Goal: Information Seeking & Learning: Understand process/instructions

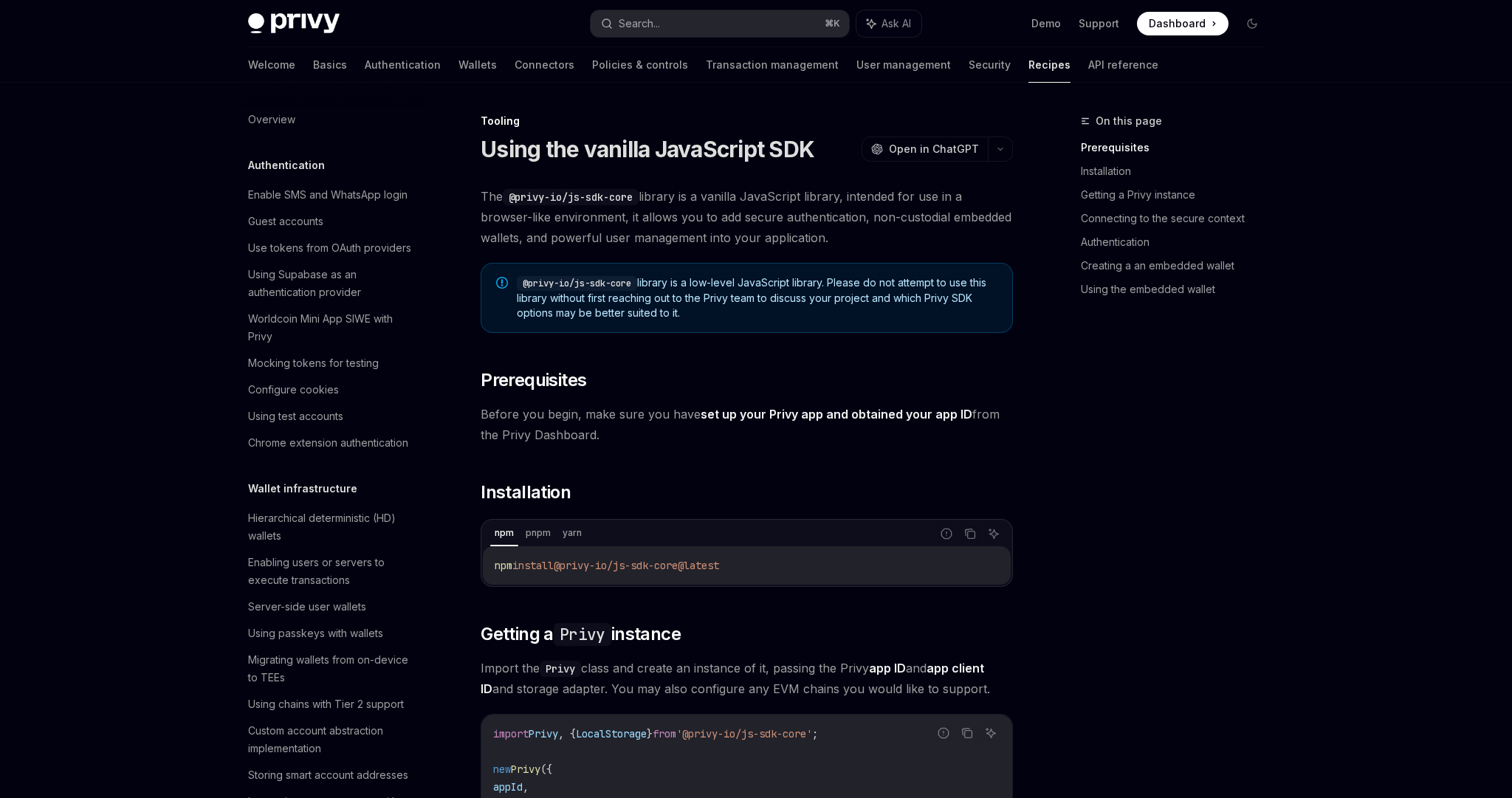
scroll to position [1615, 0]
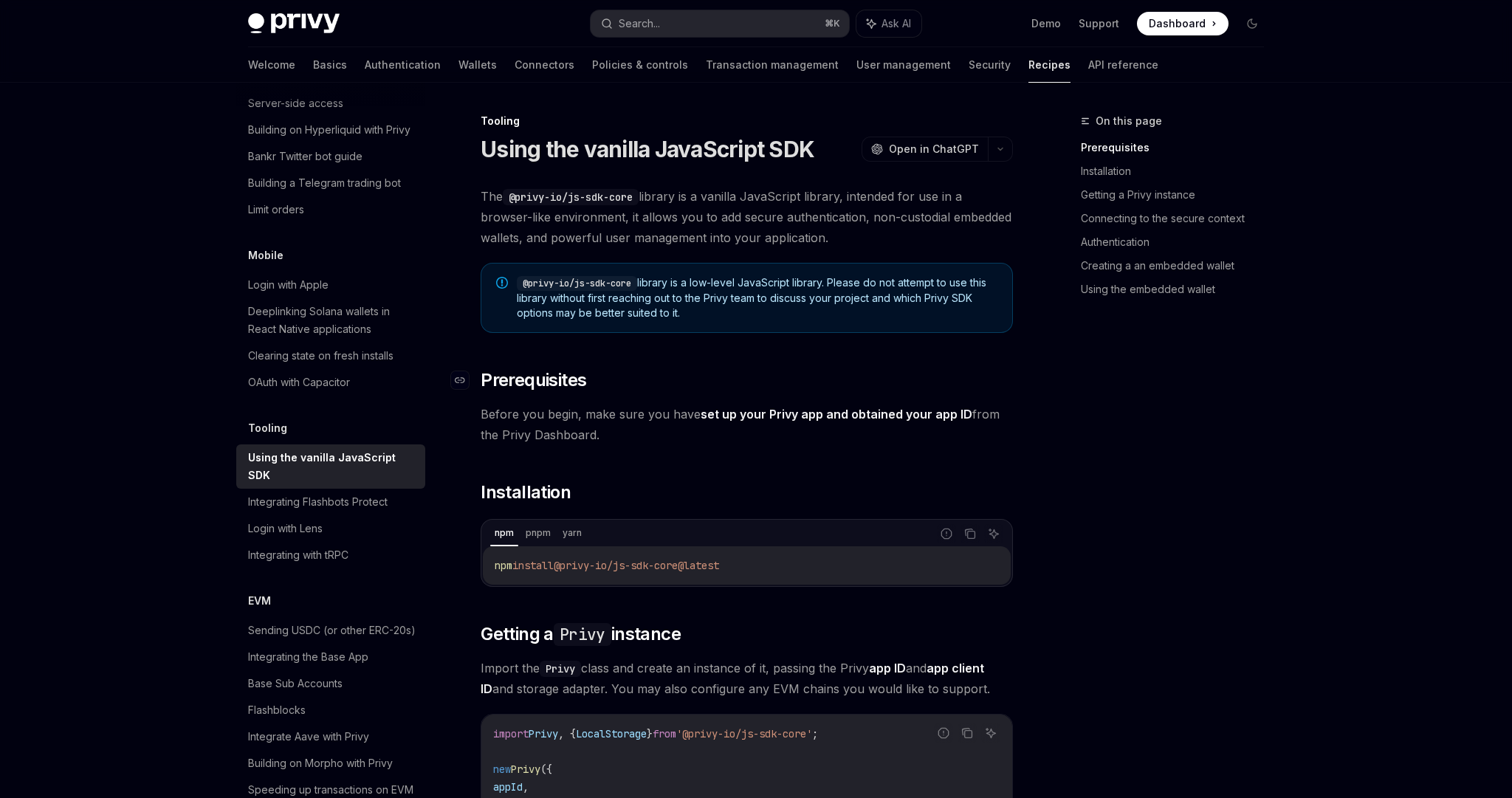
click at [880, 388] on h2 "​ Prerequisites" at bounding box center [747, 380] width 532 height 24
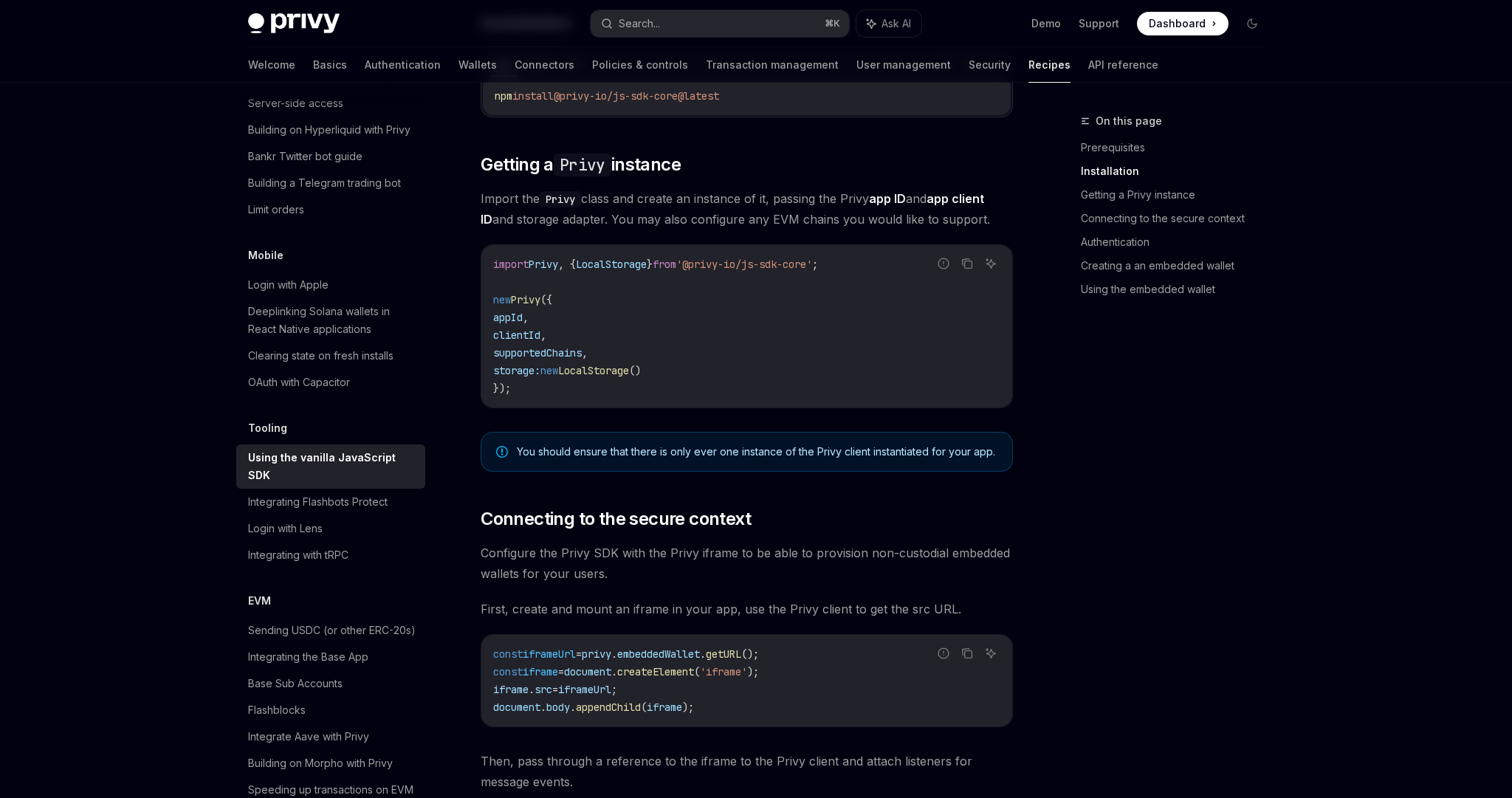
scroll to position [462, 0]
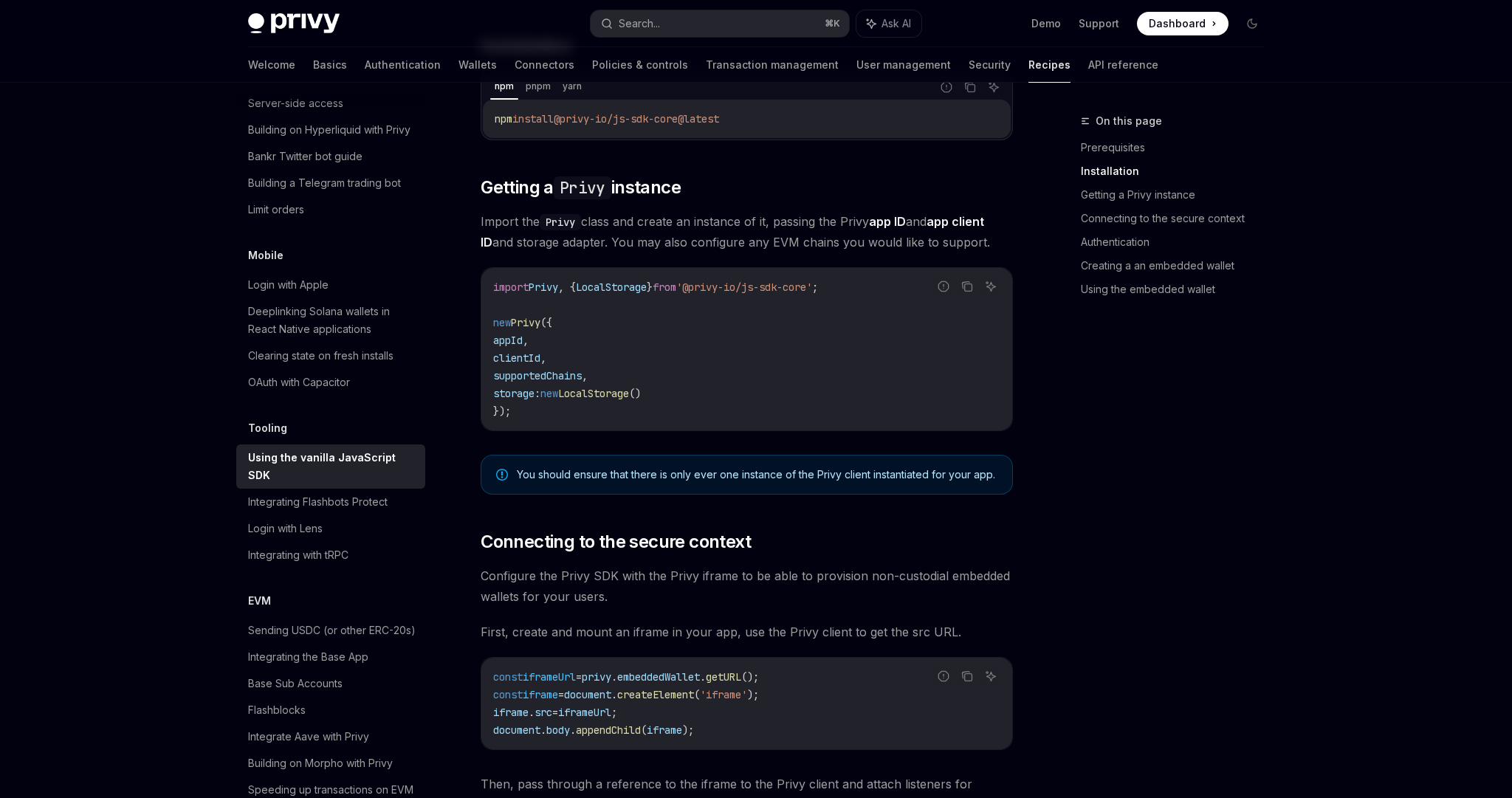
scroll to position [439, 0]
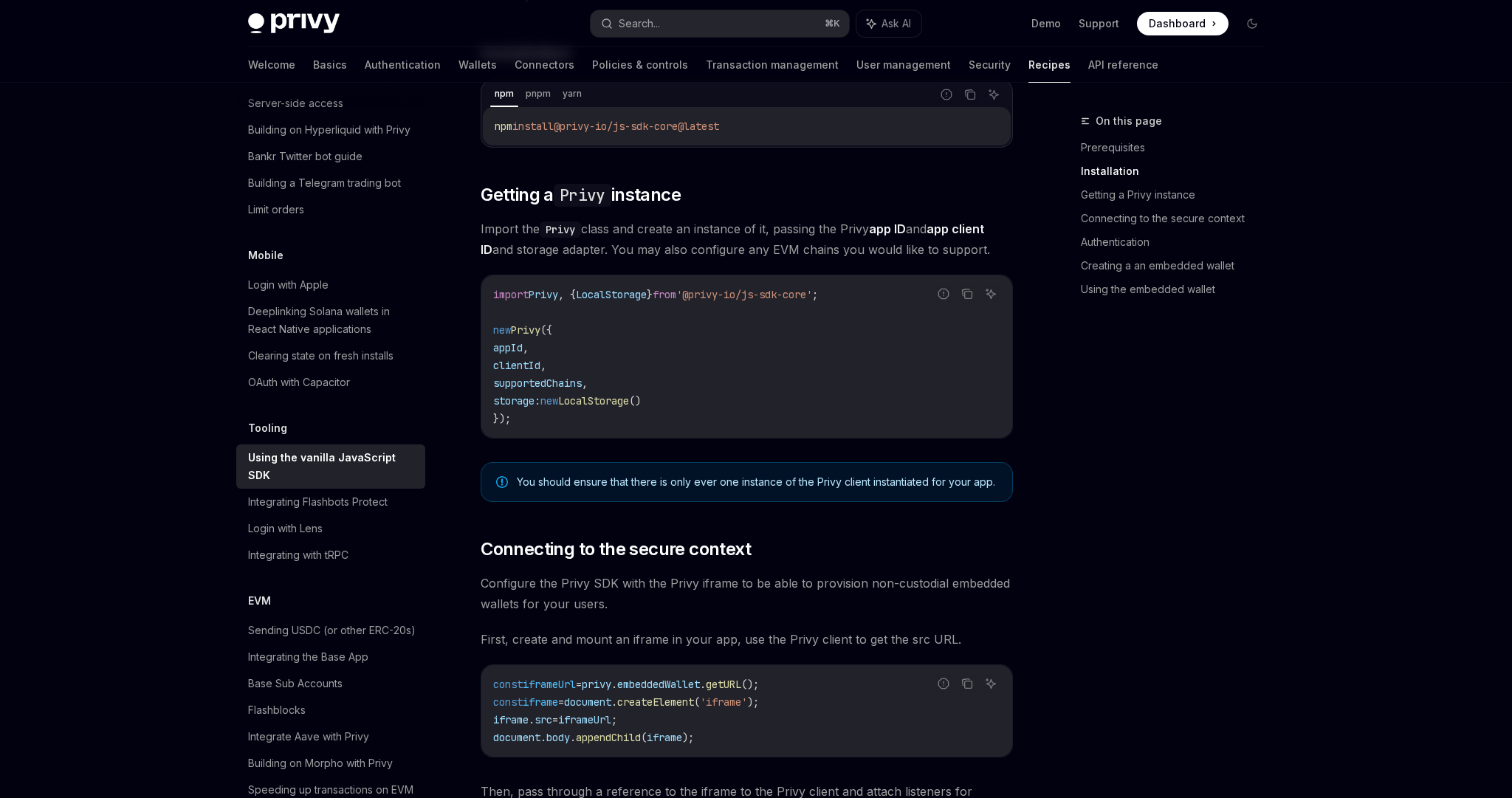
click at [748, 225] on span "Import the Privy class and create an instance of it, passing the Privy app ID a…" at bounding box center [747, 238] width 532 height 41
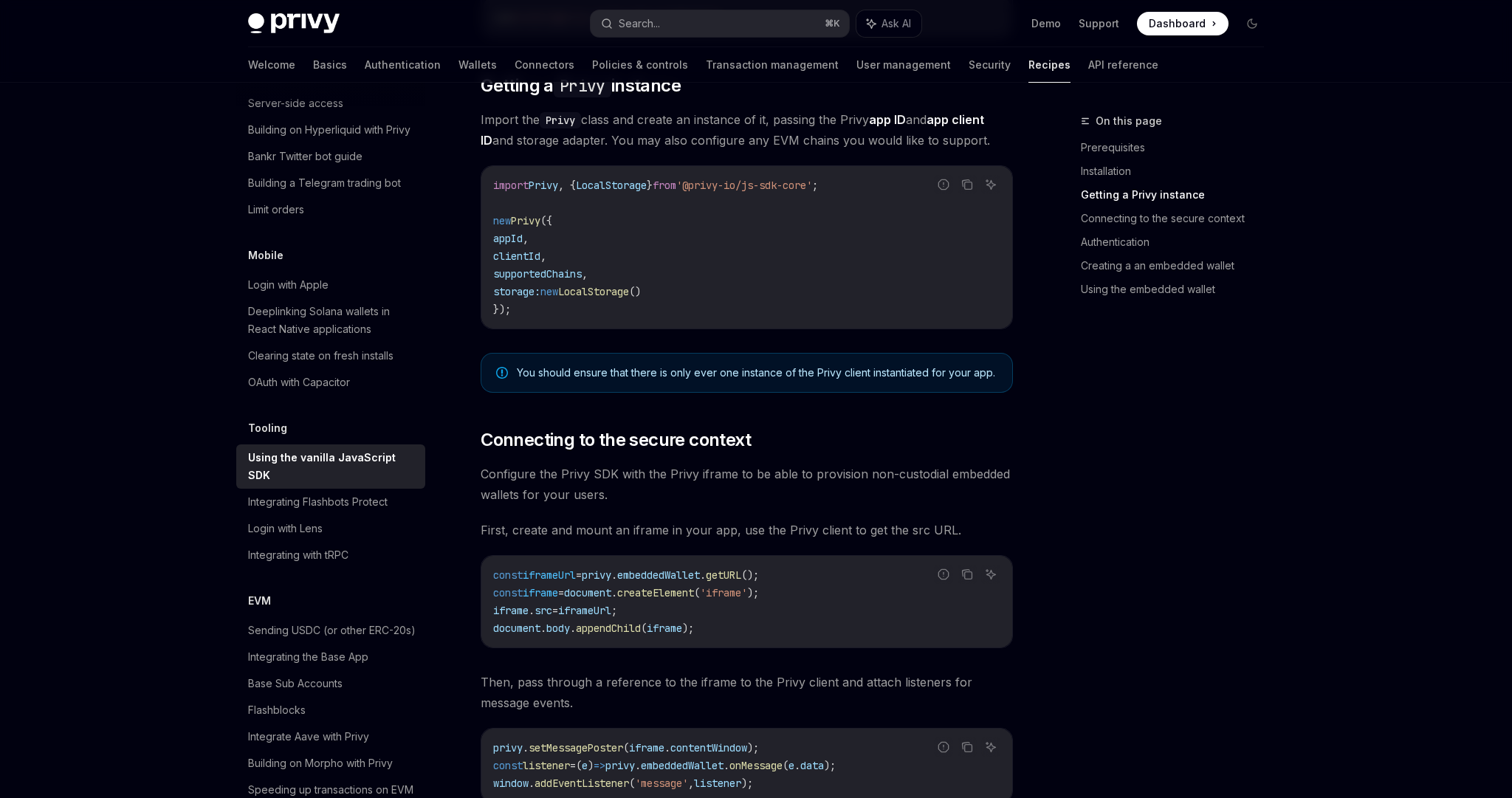
scroll to position [564, 0]
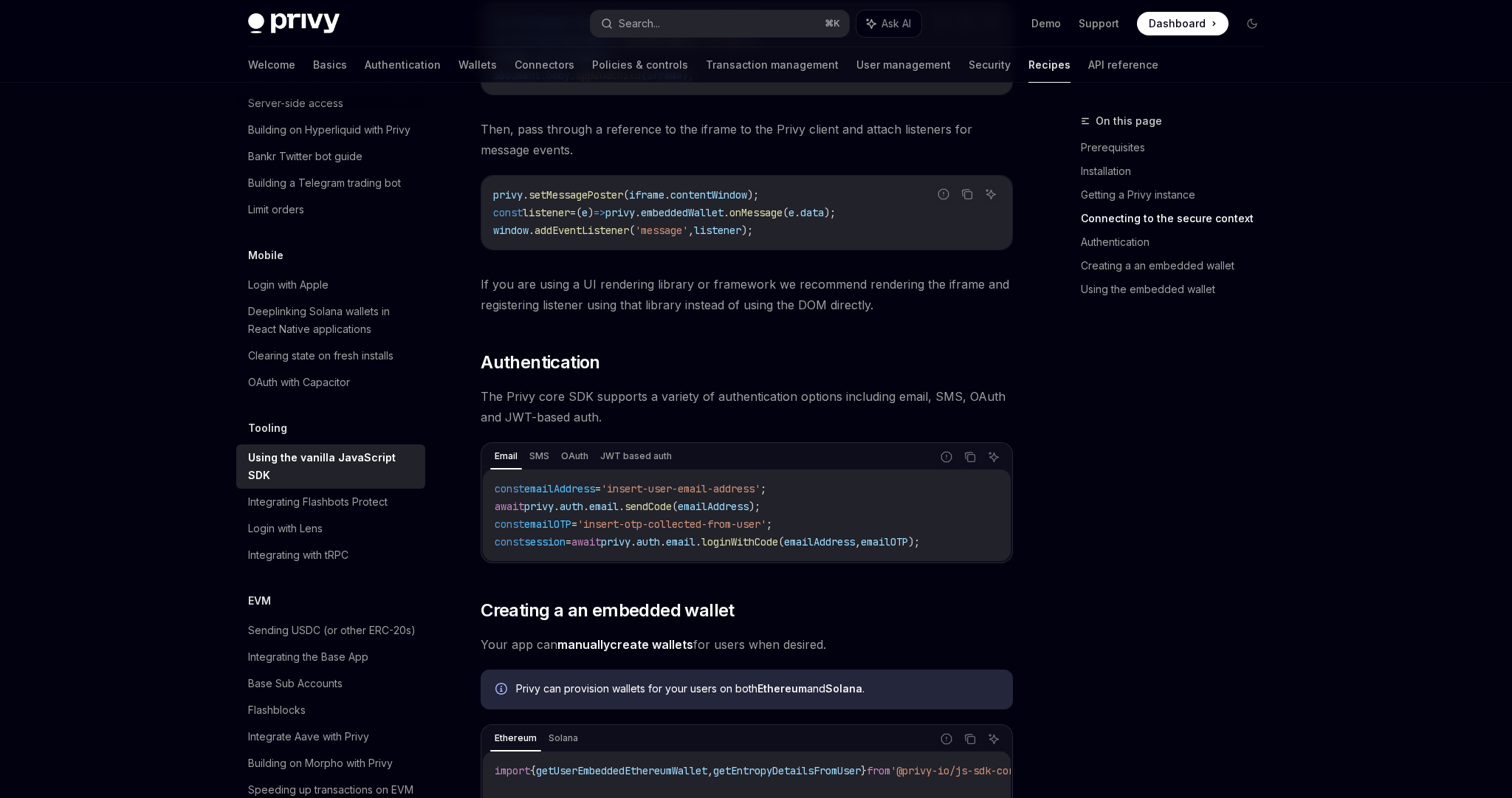
scroll to position [1094, 0]
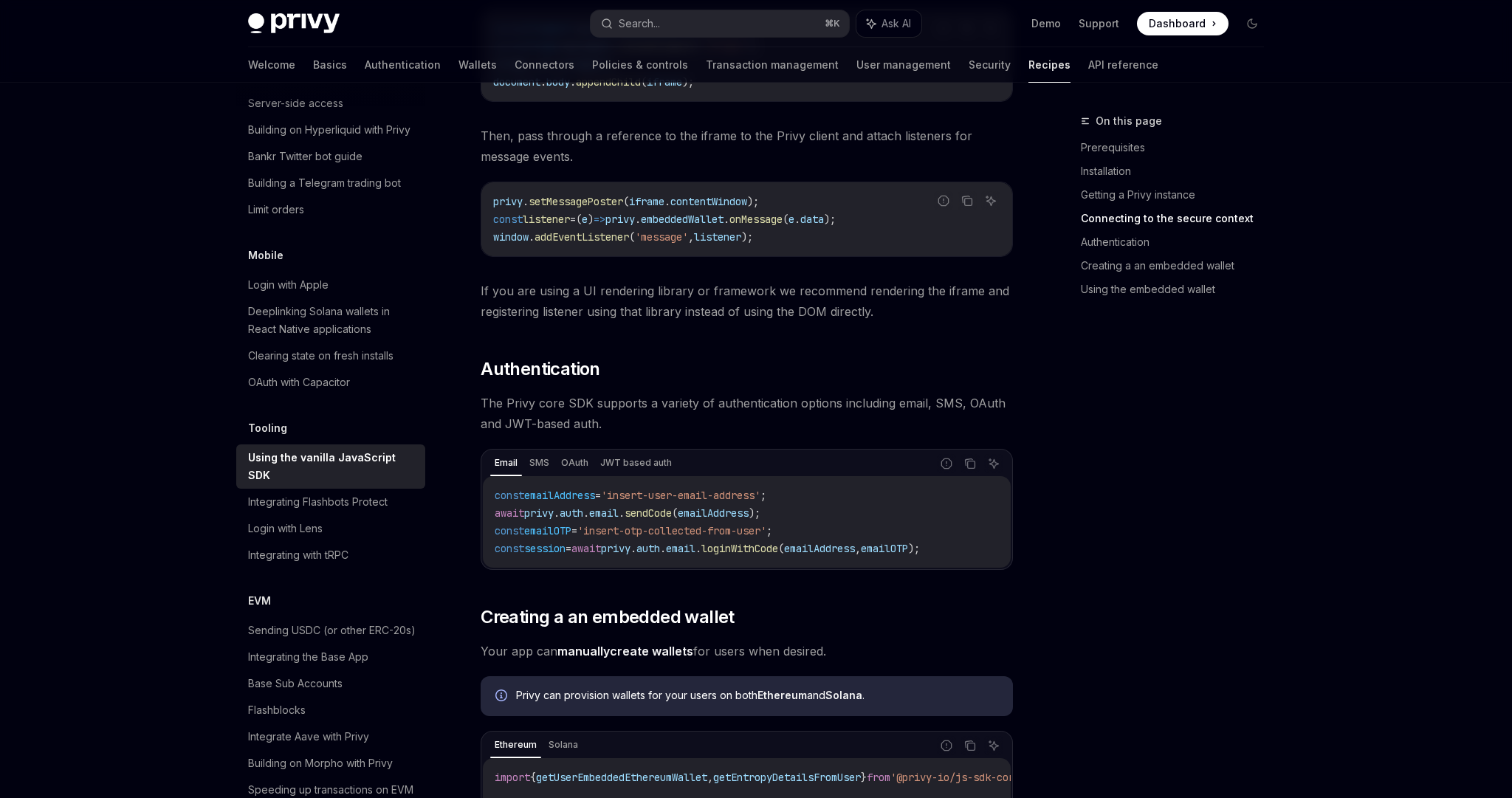
click at [1040, 558] on div "On this page Prerequisites Installation Getting a Privy instance Connecting to …" at bounding box center [756, 302] width 1040 height 2628
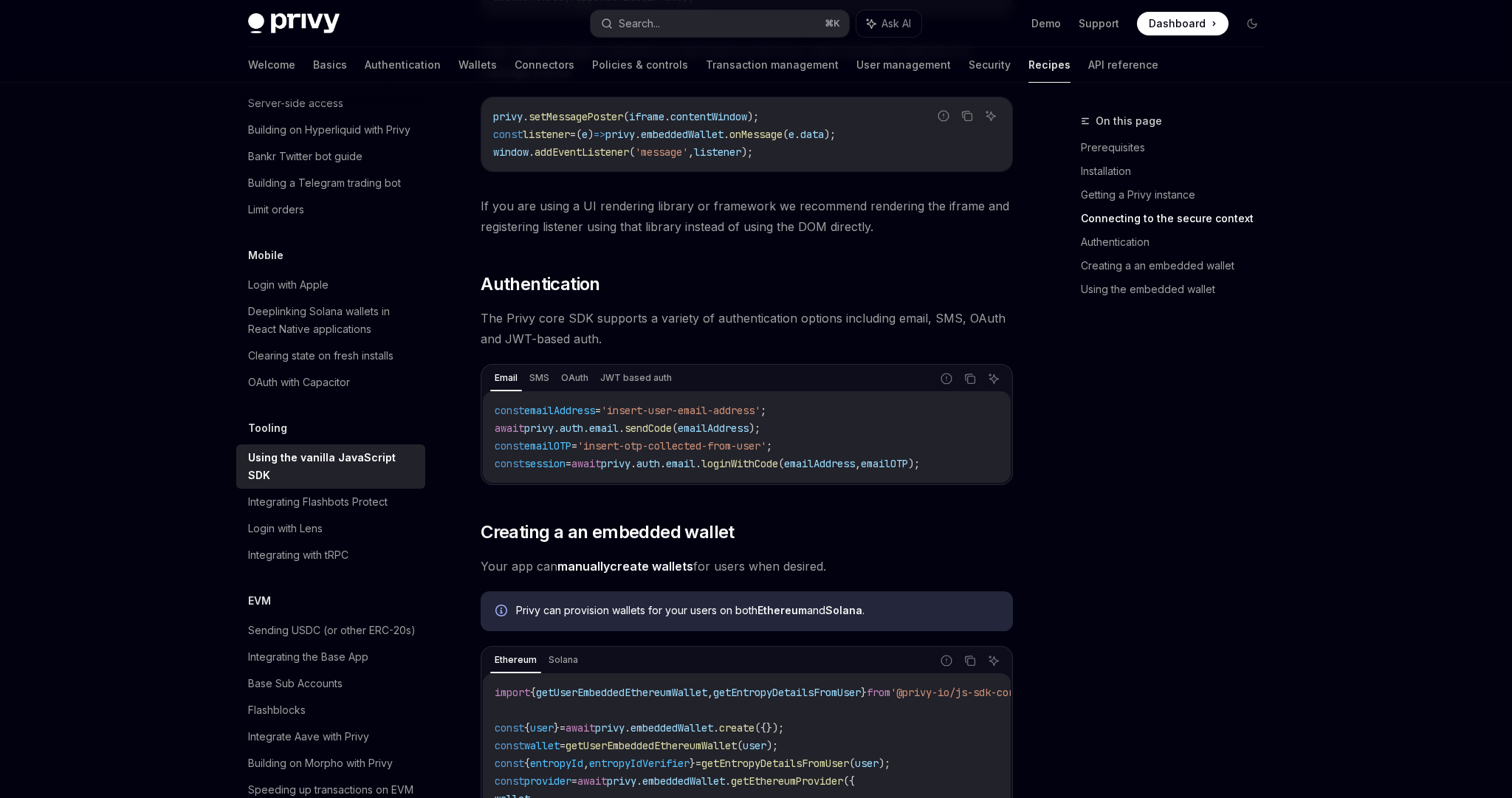
scroll to position [1386, 0]
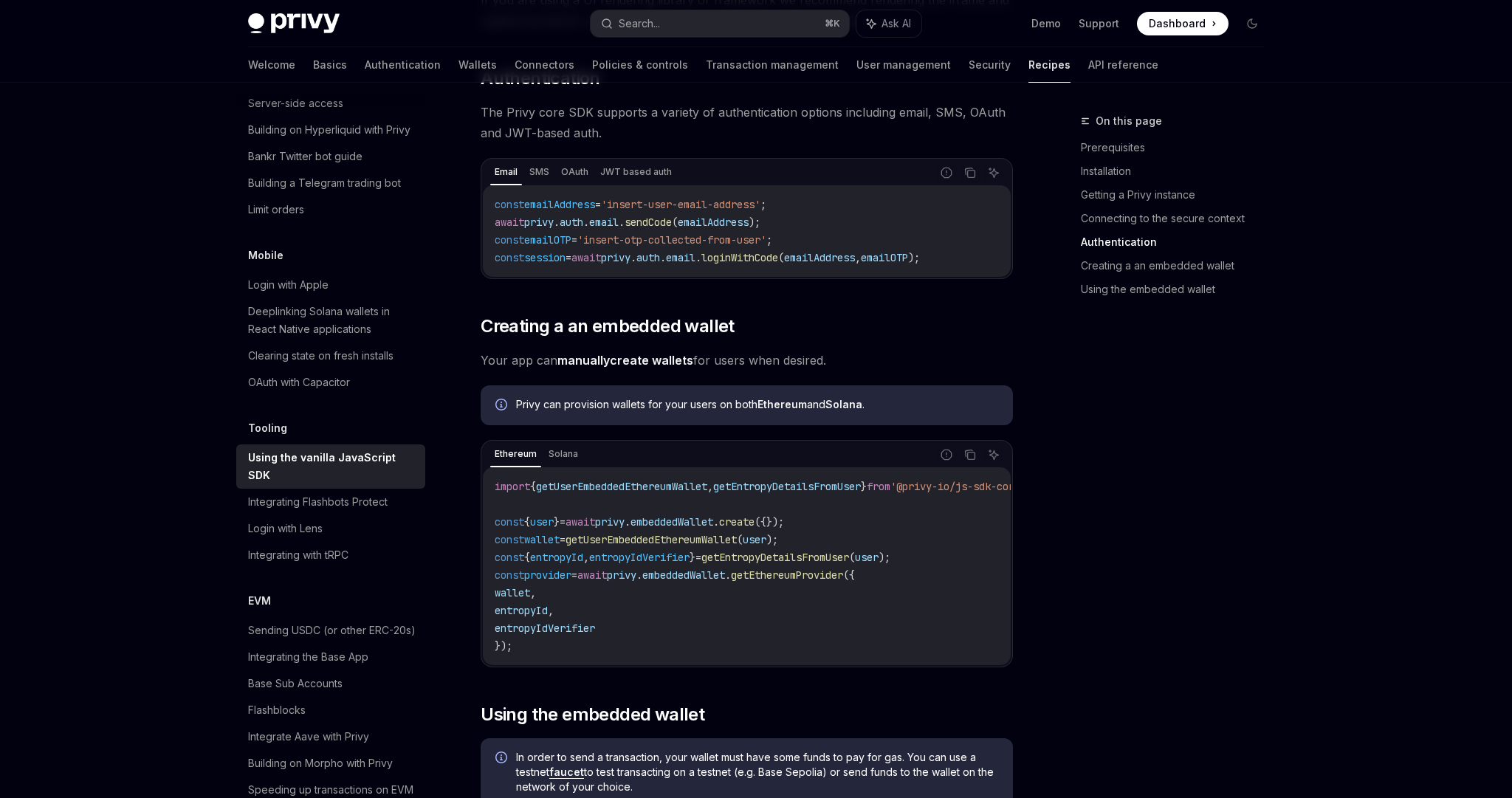
click at [1046, 563] on div "On this page Prerequisites Installation Getting a Privy instance Connecting to …" at bounding box center [756, 11] width 1040 height 2628
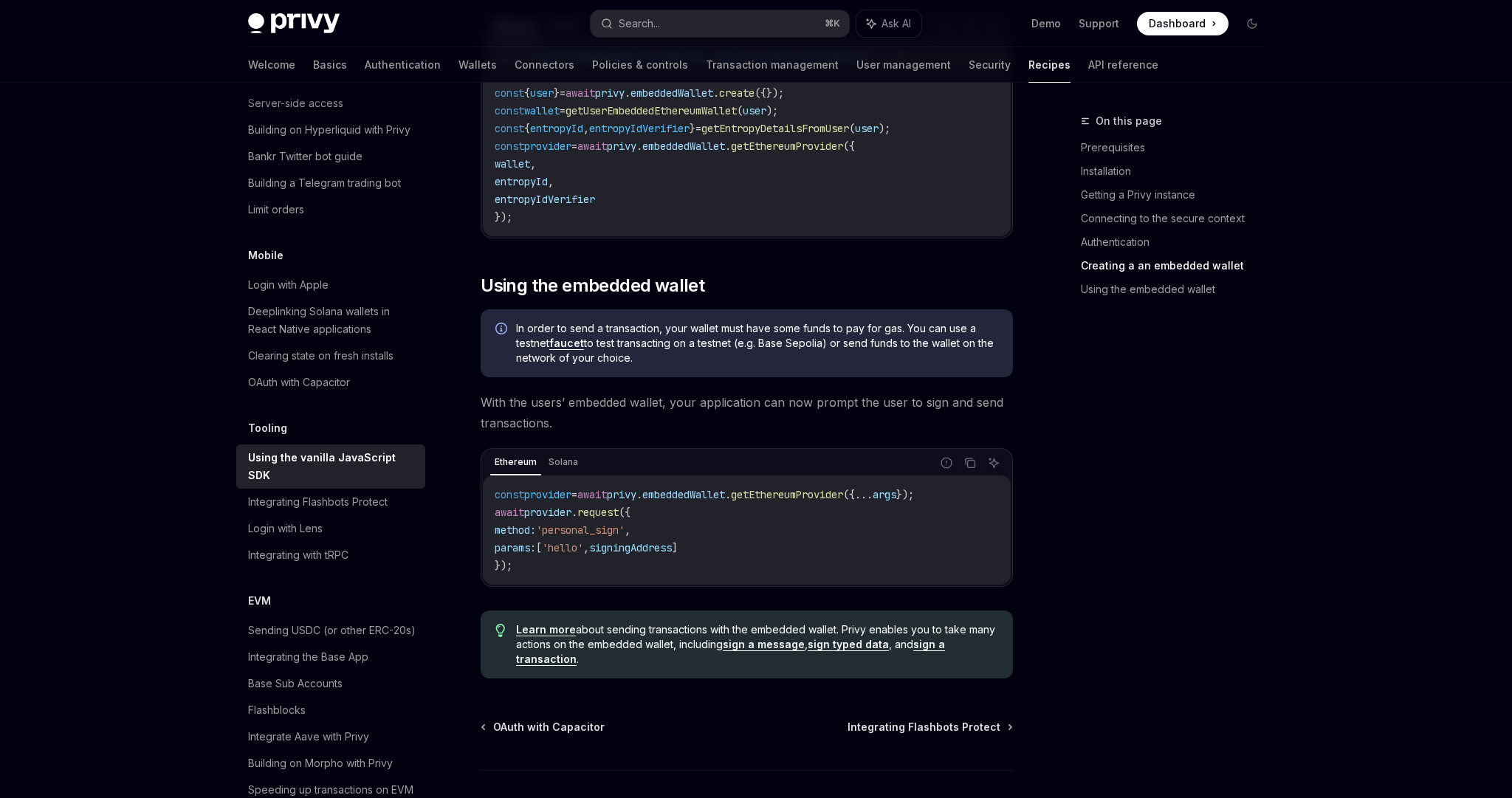
scroll to position [1821, 0]
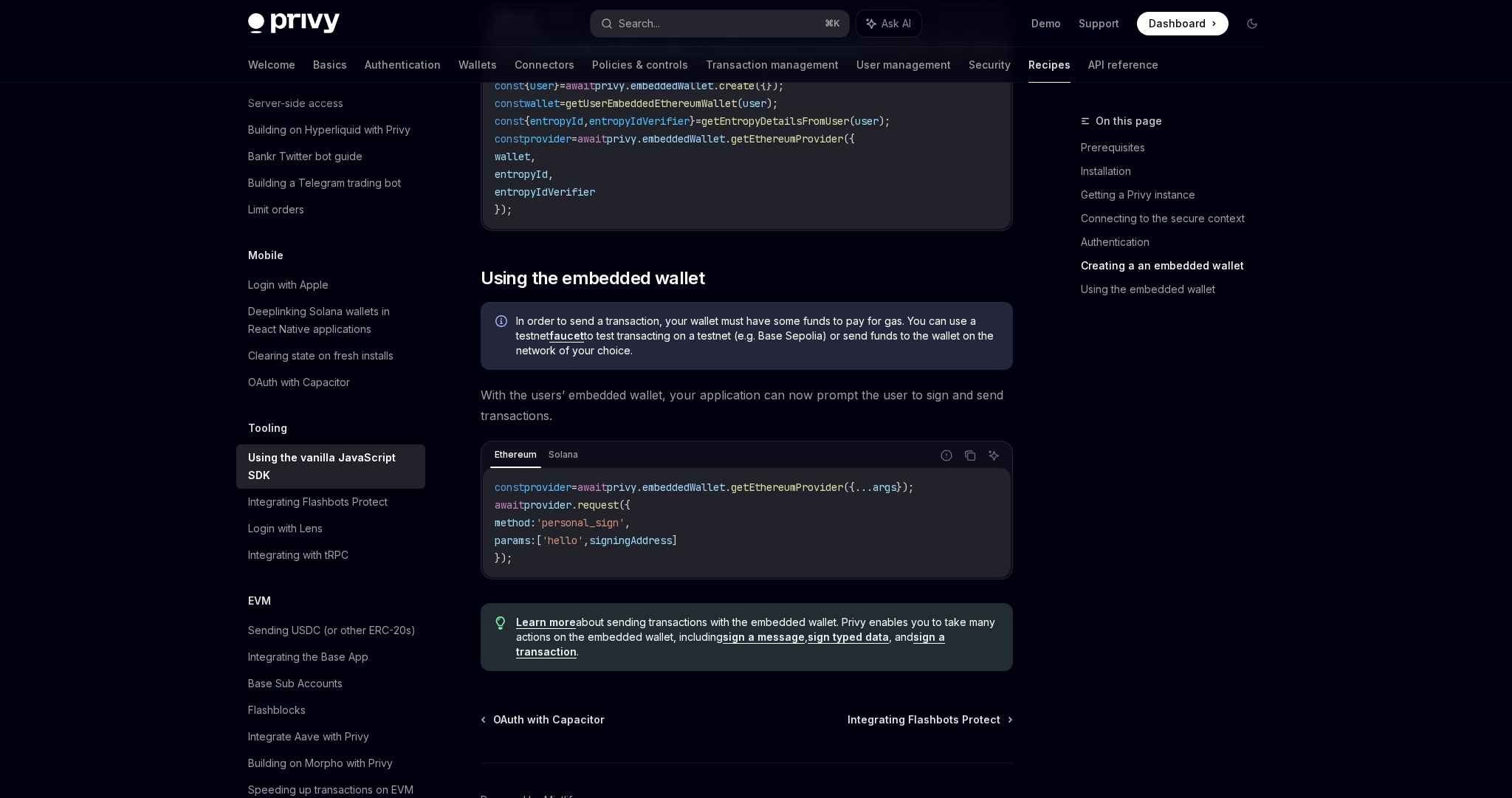
click at [1054, 551] on div "On this page Prerequisites Installation Getting a Privy instance Connecting to …" at bounding box center [1164, 454] width 225 height 685
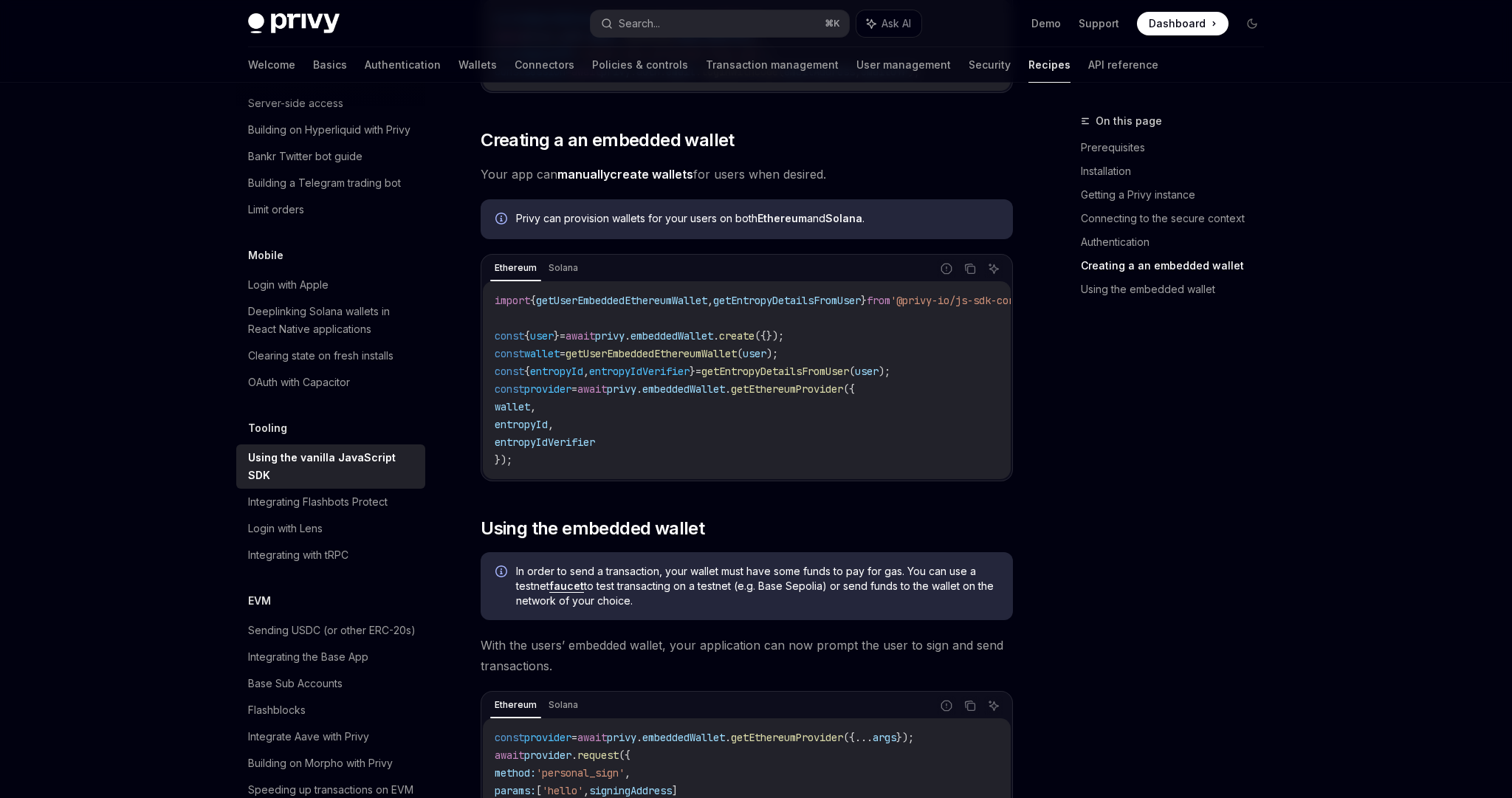
scroll to position [1916, 0]
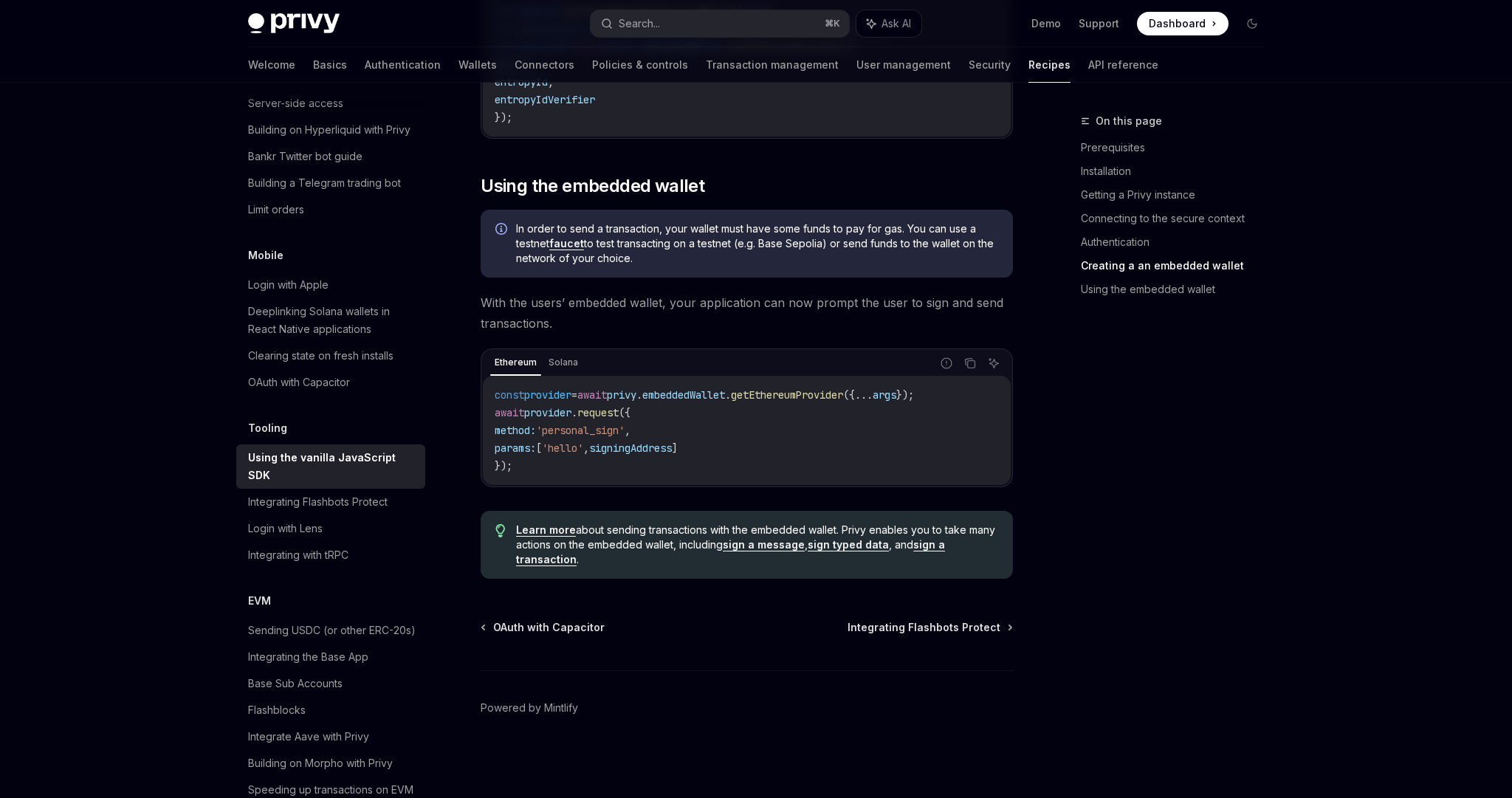
click at [812, 484] on div "const provider = await privy . embeddedWallet . getEthereumProvider ({ ... args…" at bounding box center [747, 431] width 528 height 110
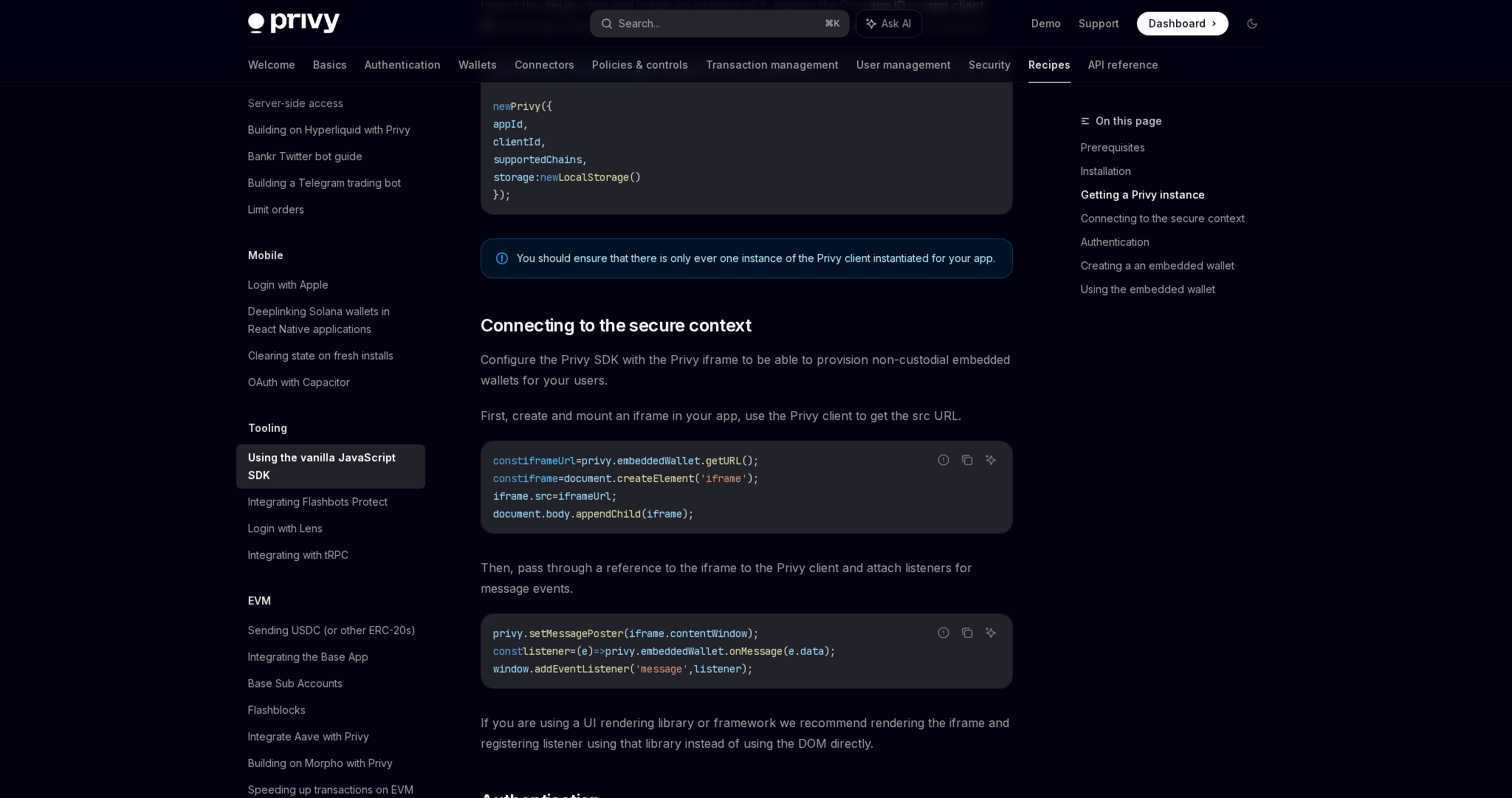
scroll to position [336, 0]
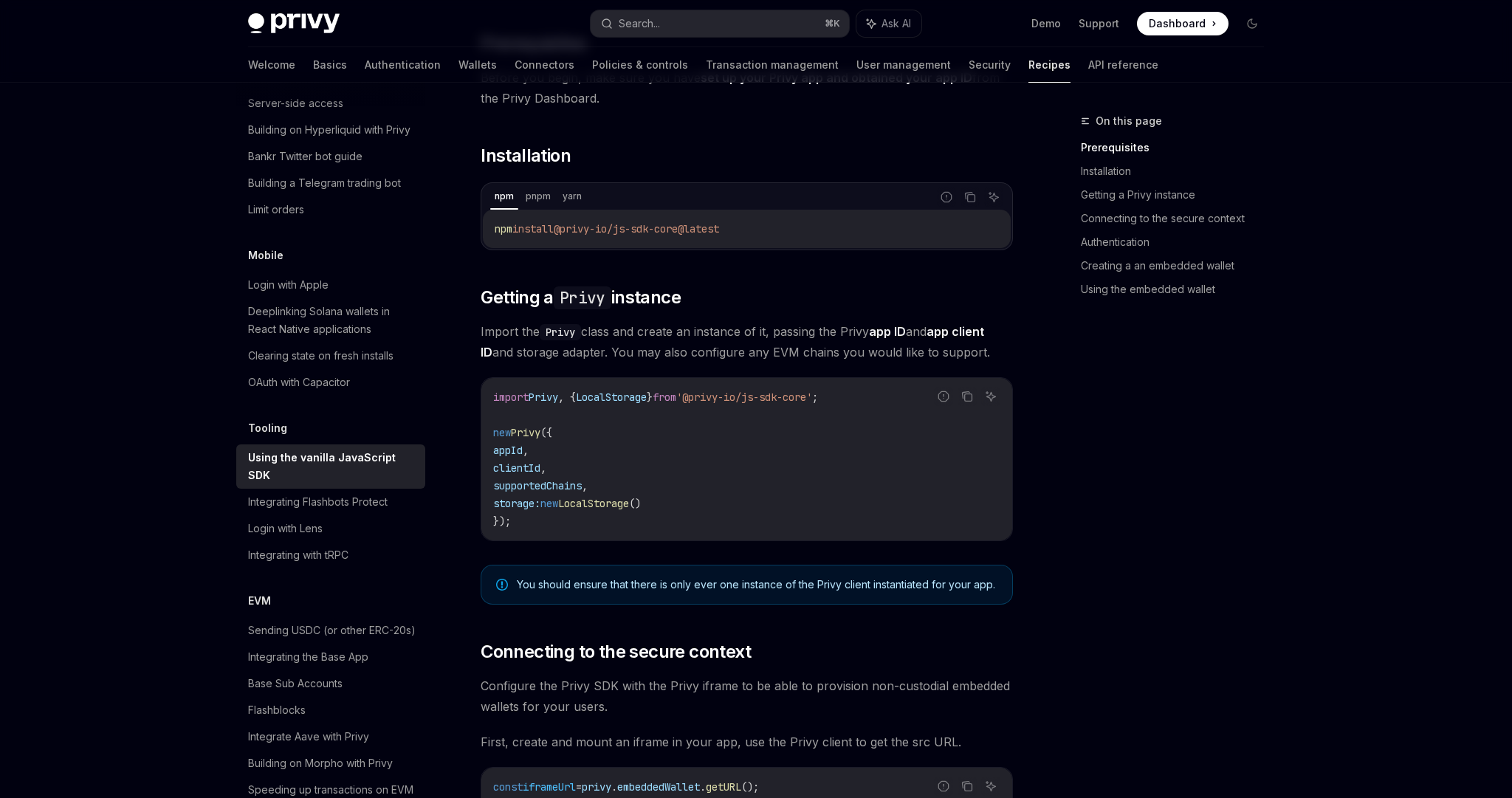
click at [582, 481] on span "supportedChains" at bounding box center [537, 485] width 89 height 13
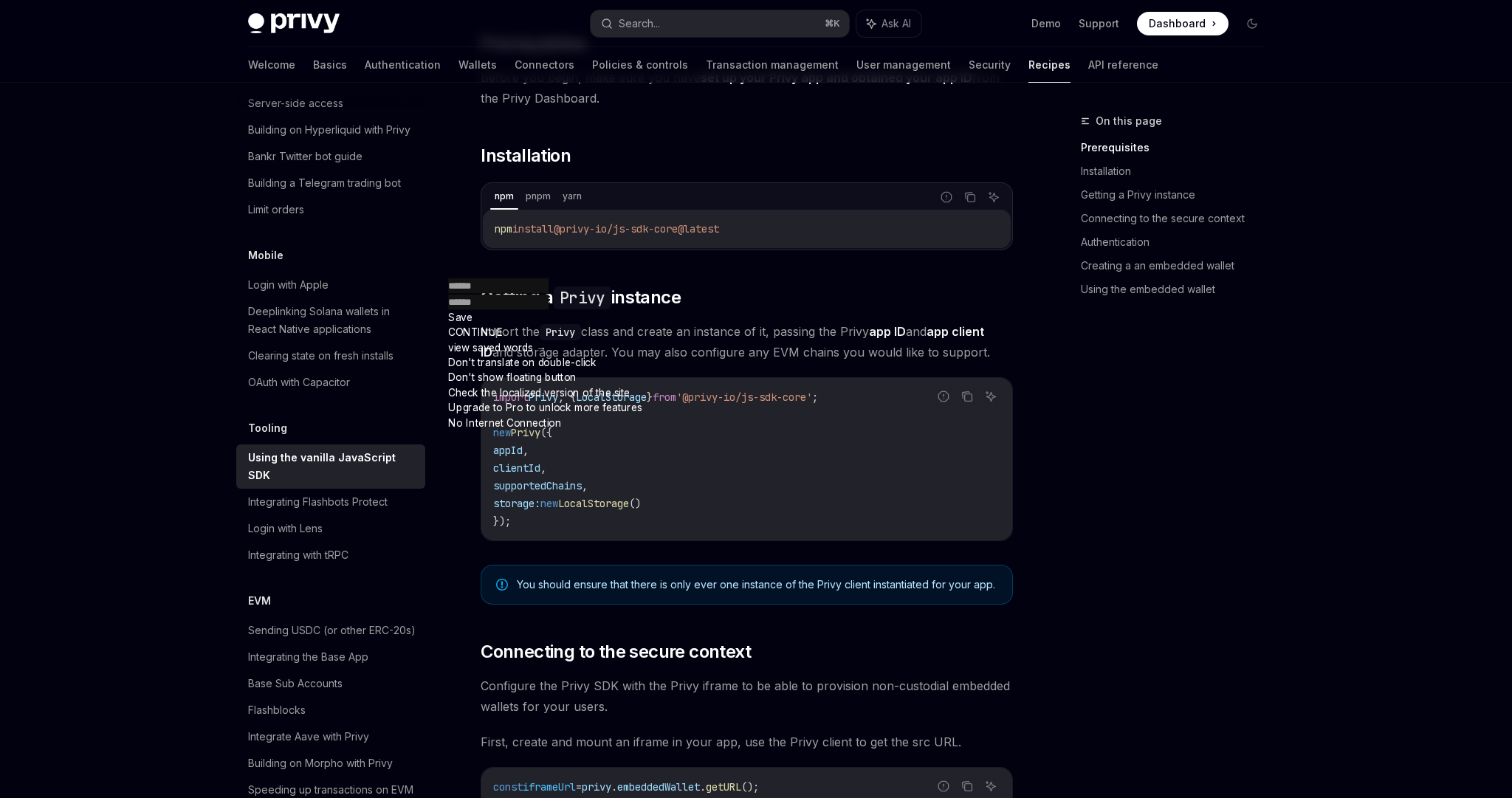
click at [706, 490] on code "import Privy , { LocalStorage } from '@privy-io/js-sdk-core' ; new Privy ({ app…" at bounding box center [747, 459] width 507 height 142
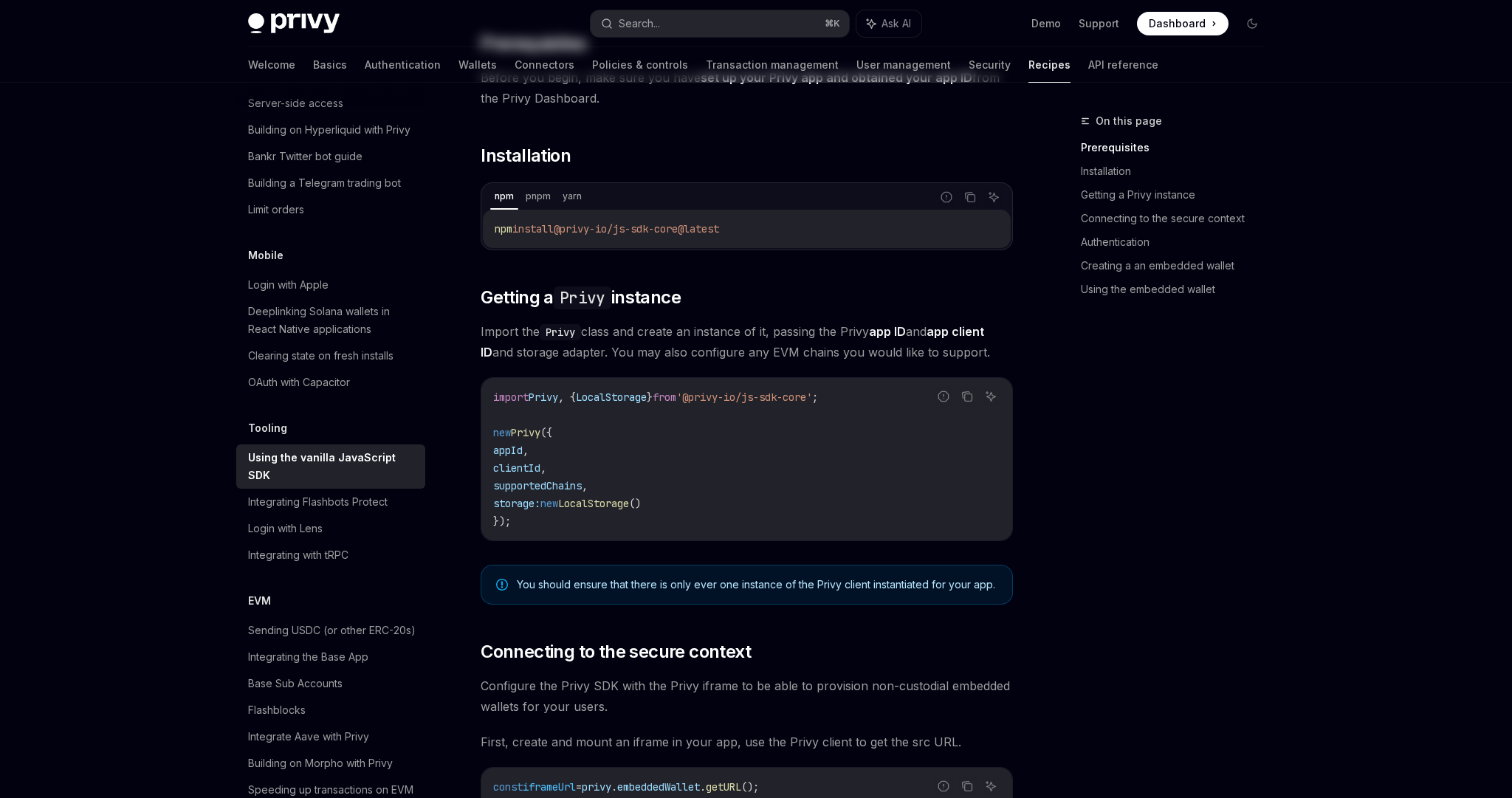
scroll to position [0, 0]
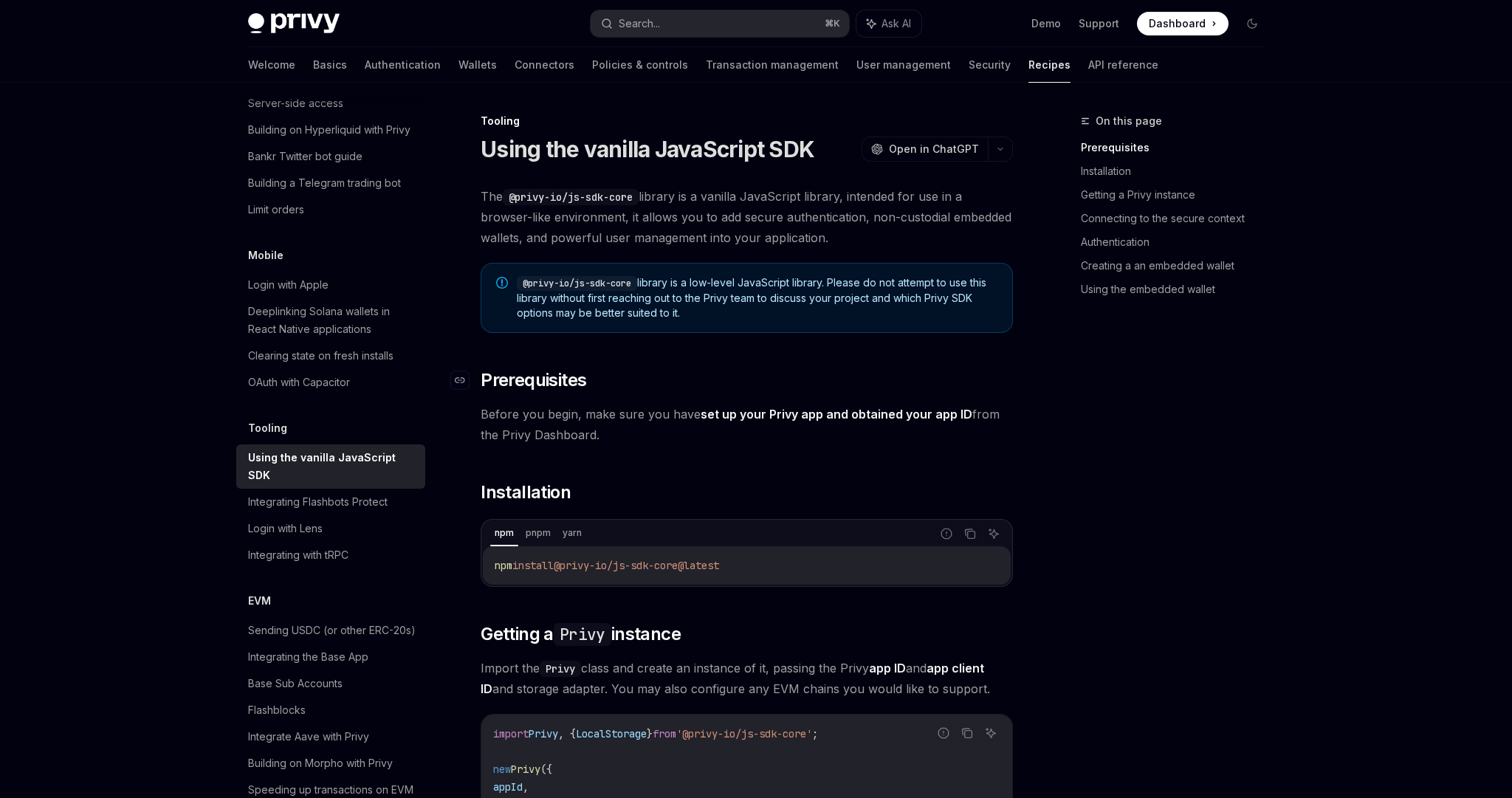
click at [710, 382] on h2 "​ Prerequisites" at bounding box center [747, 380] width 532 height 24
